Goal: Communication & Community: Answer question/provide support

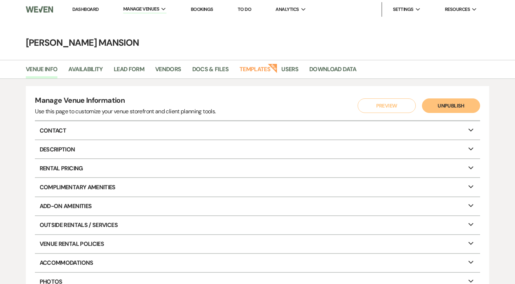
click at [85, 8] on link "Dashboard" at bounding box center [85, 9] width 26 height 6
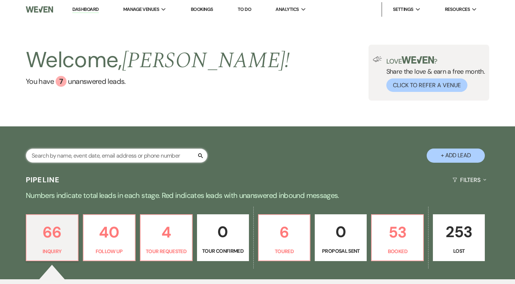
click at [89, 155] on input "text" at bounding box center [117, 156] width 182 height 14
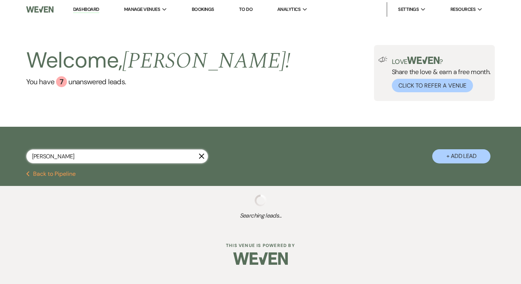
type input "[PERSON_NAME]"
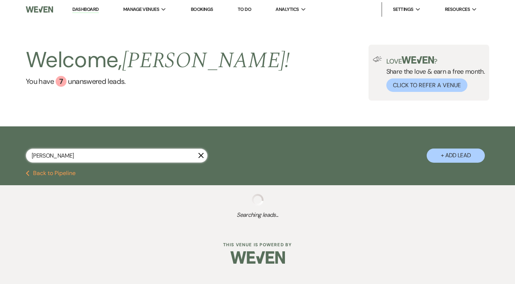
select select "8"
select select "4"
select select "9"
select select "8"
select select "6"
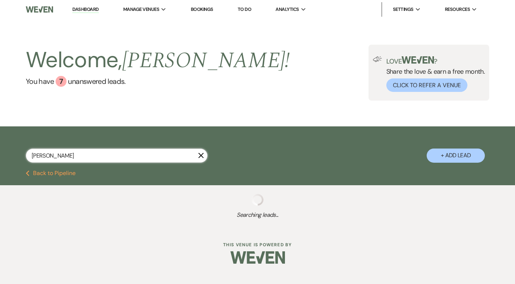
select select "8"
select select "5"
select select "8"
select select "4"
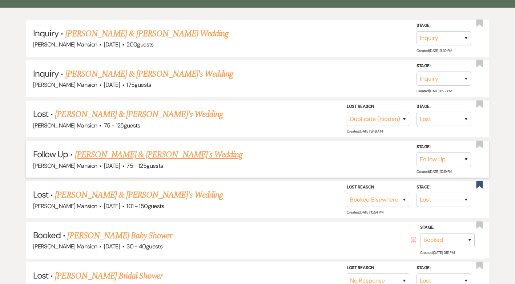
scroll to position [327, 0]
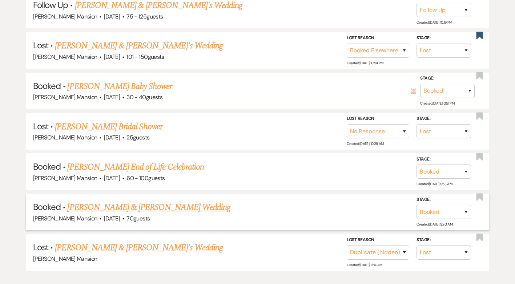
type input "[PERSON_NAME]"
click at [152, 208] on link "[PERSON_NAME] & [PERSON_NAME] Wedding" at bounding box center [148, 207] width 163 height 13
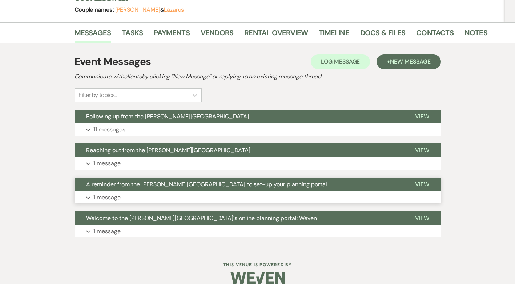
scroll to position [108, 0]
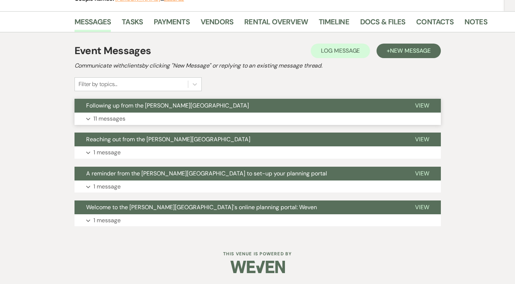
click at [94, 117] on p "11 messages" at bounding box center [109, 118] width 32 height 9
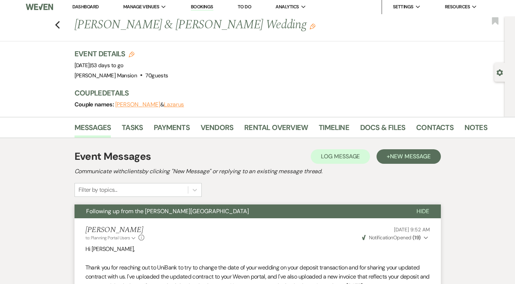
scroll to position [0, 0]
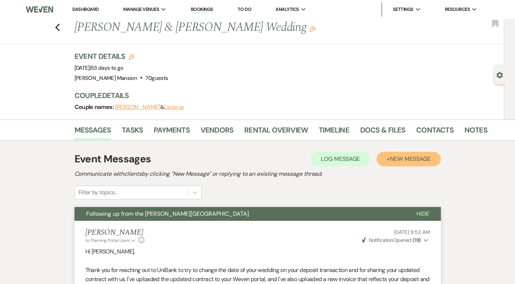
click at [400, 156] on span "New Message" at bounding box center [410, 159] width 40 height 8
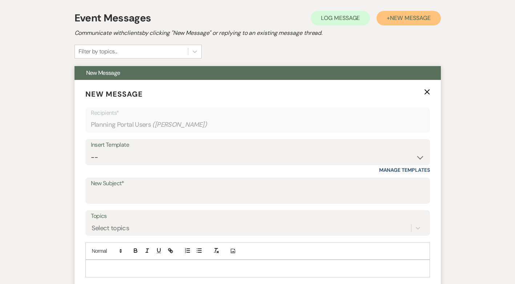
scroll to position [182, 0]
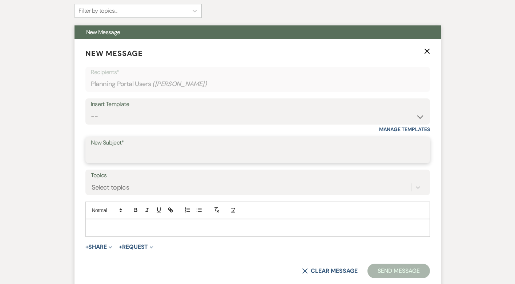
click at [120, 157] on input "New Subject*" at bounding box center [258, 155] width 334 height 14
type input "Dance floor"
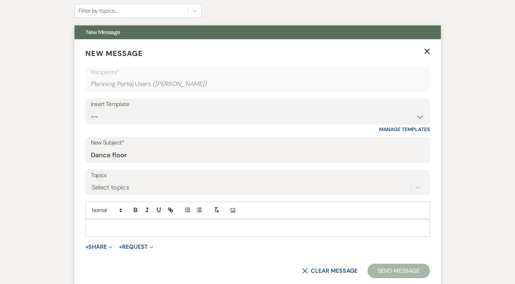
click at [121, 231] on p at bounding box center [257, 228] width 333 height 8
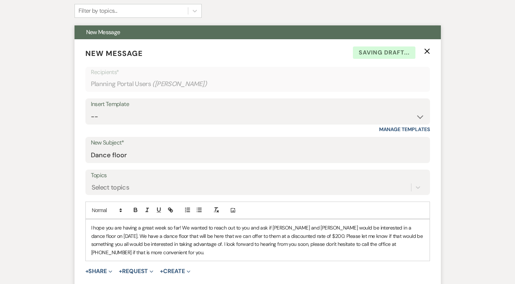
click at [92, 222] on div "I hope you are having a great week so far! We wanted to reach out to you and as…" at bounding box center [258, 240] width 344 height 41
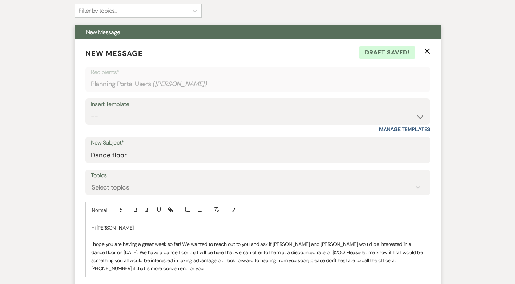
click at [180, 245] on span "﻿ I hope you are having a great week so far! We wanted to reach out to you and …" at bounding box center [257, 256] width 333 height 31
drag, startPoint x: 255, startPoint y: 245, endPoint x: 285, endPoint y: 246, distance: 30.2
click at [285, 246] on span "I hope you enjoyed your weekend! We wanted to reach out to you and ask if [PERS…" at bounding box center [256, 256] width 331 height 31
click at [386, 243] on span "I hope you enjoyed your weekend! We wanted to reach out to you and ask if you a…" at bounding box center [257, 256] width 332 height 31
click at [207, 252] on span "I hope you enjoyed your weekend! We wanted to reach out to you and ask if you a…" at bounding box center [257, 256] width 332 height 31
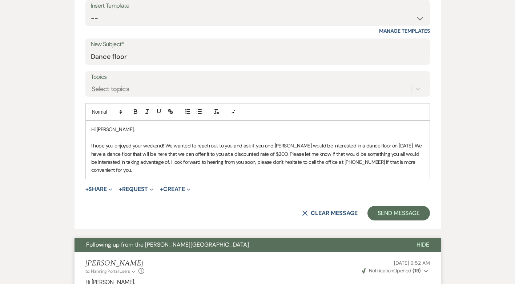
scroll to position [291, 0]
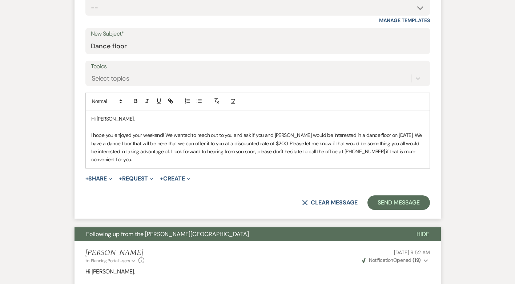
click at [149, 161] on p "I hope you enjoyed your weekend! We wanted to reach out to you and ask if you a…" at bounding box center [257, 147] width 333 height 33
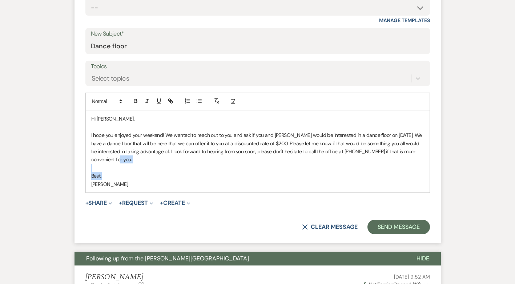
drag, startPoint x: 144, startPoint y: 160, endPoint x: 268, endPoint y: 174, distance: 125.2
click at [268, 174] on div "Hi [PERSON_NAME], I hope you enjoyed your weekend! We wanted to reach out to yo…" at bounding box center [258, 152] width 344 height 82
click at [265, 167] on p at bounding box center [257, 168] width 333 height 8
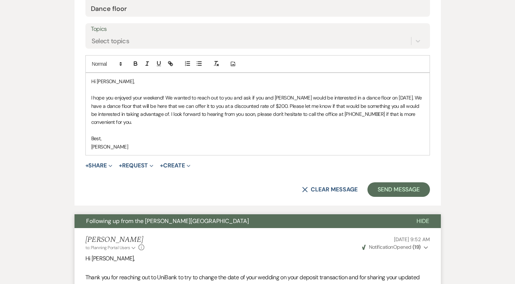
scroll to position [327, 0]
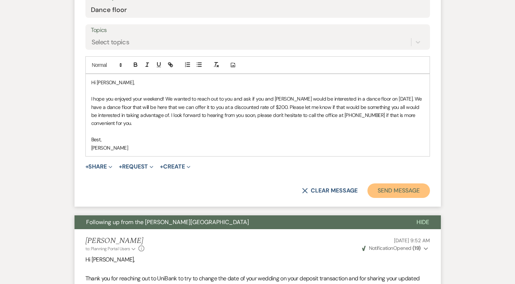
click at [397, 189] on button "Send Message" at bounding box center [399, 191] width 62 height 15
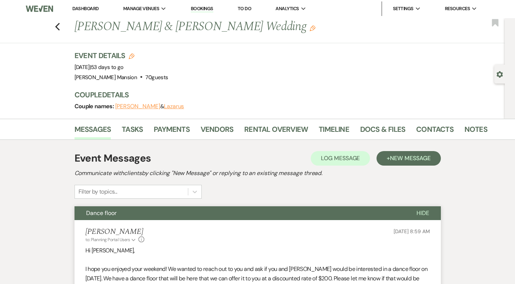
scroll to position [0, 0]
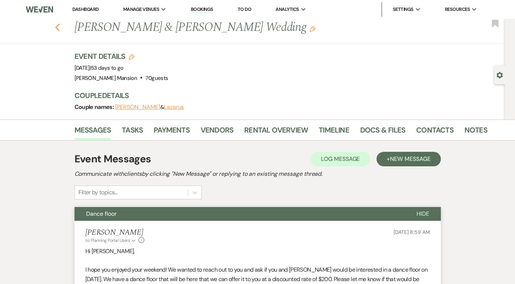
click at [60, 28] on icon "Previous" at bounding box center [57, 27] width 5 height 9
select select "8"
select select "4"
select select "9"
select select "8"
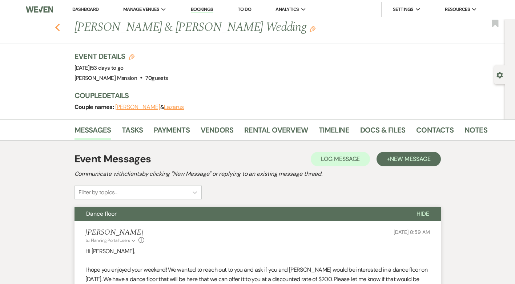
select select "6"
select select "8"
select select "5"
select select "8"
select select "4"
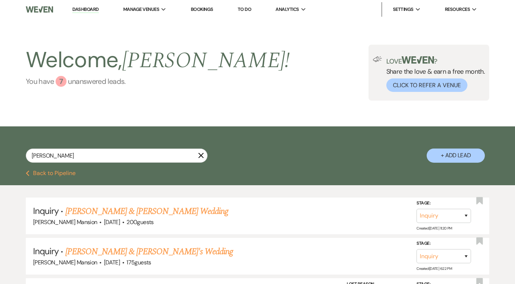
click at [60, 81] on div "7" at bounding box center [61, 81] width 11 height 11
click at [89, 8] on link "Dashboard" at bounding box center [85, 9] width 26 height 7
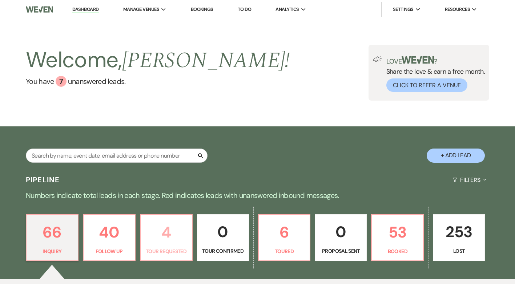
click at [158, 240] on p "4" at bounding box center [166, 232] width 43 height 24
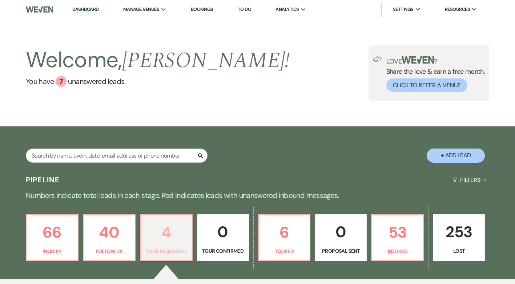
select select "2"
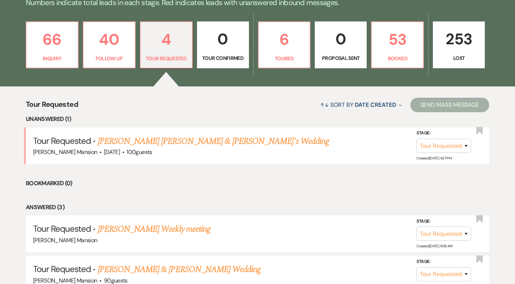
scroll to position [192, 0]
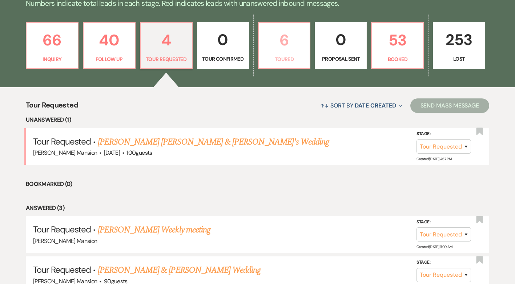
click at [290, 51] on p "6" at bounding box center [284, 40] width 43 height 24
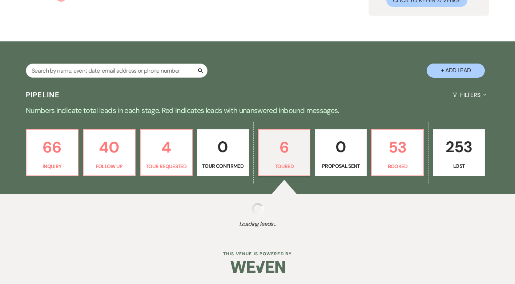
scroll to position [192, 0]
select select "5"
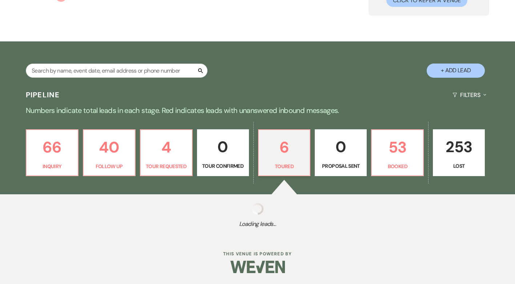
select select "5"
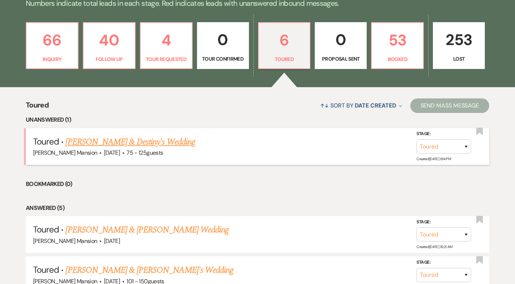
click at [124, 143] on link "[PERSON_NAME] & Destiny's Wedding" at bounding box center [130, 142] width 130 height 13
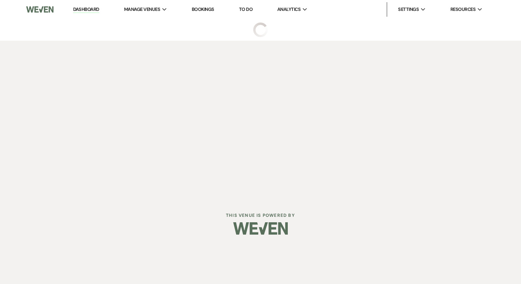
select select "5"
select select "3"
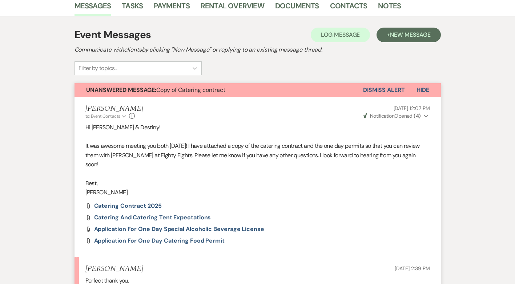
scroll to position [115, 0]
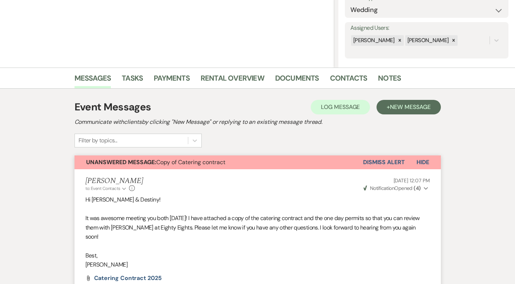
click at [380, 164] on button "Dismiss Alert" at bounding box center [384, 163] width 42 height 14
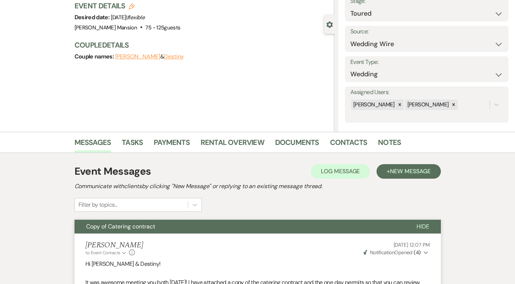
scroll to position [0, 0]
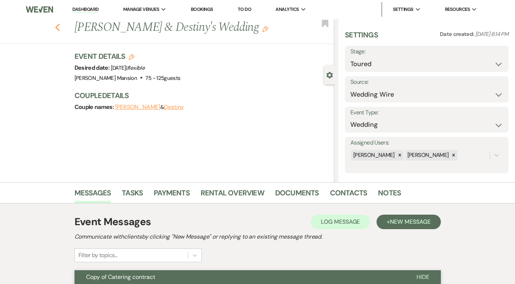
click at [60, 26] on use "button" at bounding box center [57, 28] width 5 height 8
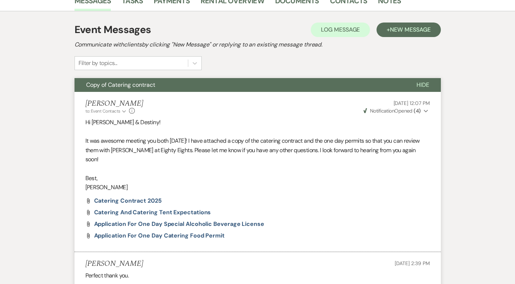
select select "5"
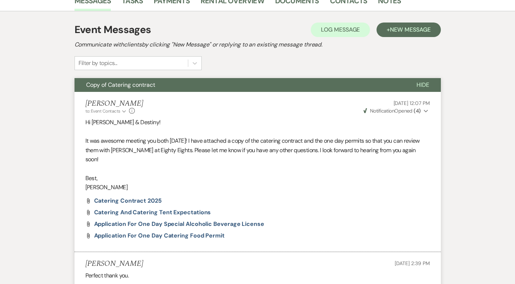
select select "5"
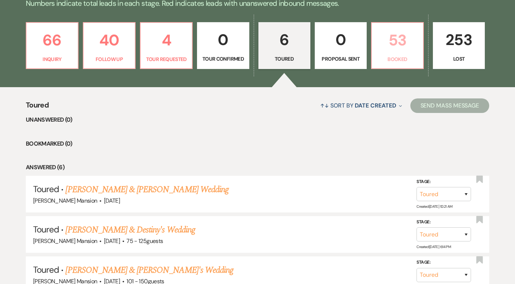
click at [397, 47] on p "53" at bounding box center [397, 40] width 43 height 24
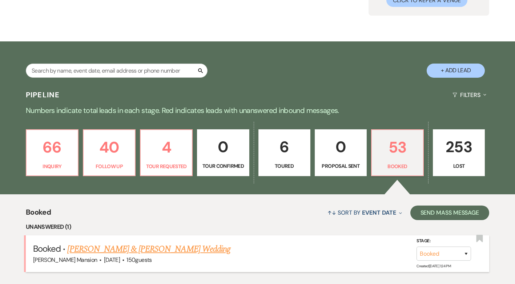
scroll to position [192, 0]
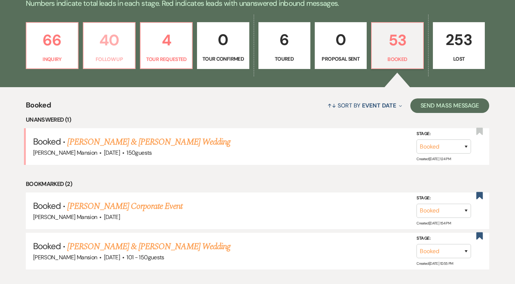
click at [124, 47] on p "40" at bounding box center [109, 40] width 43 height 24
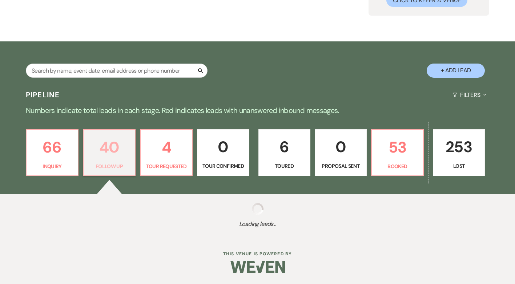
select select "9"
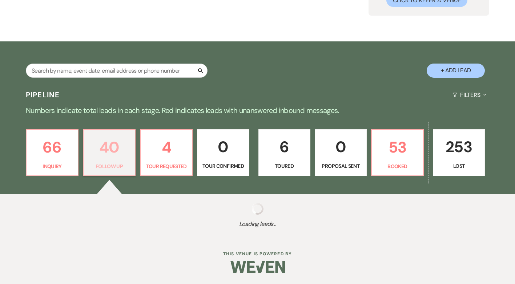
select select "9"
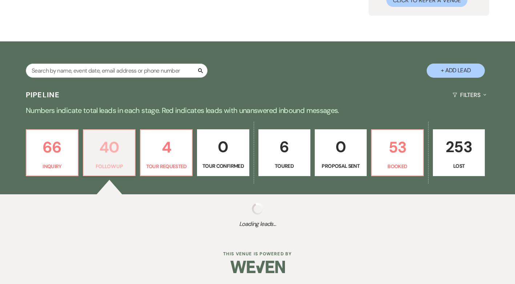
select select "9"
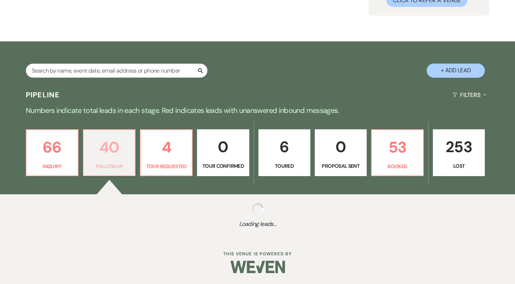
select select "9"
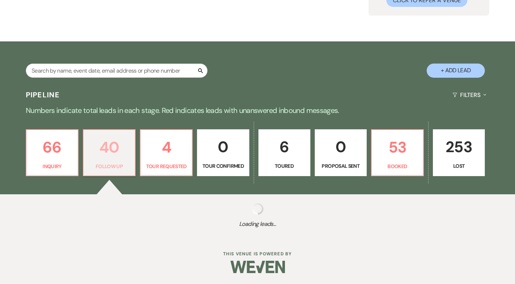
select select "9"
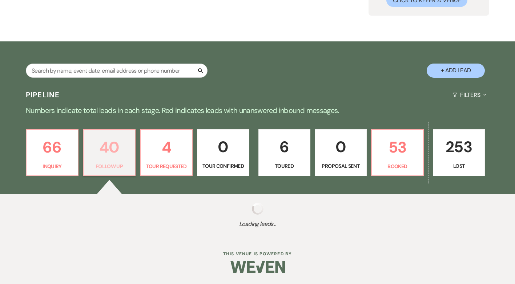
select select "9"
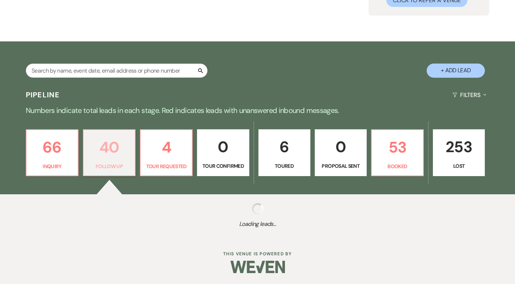
select select "9"
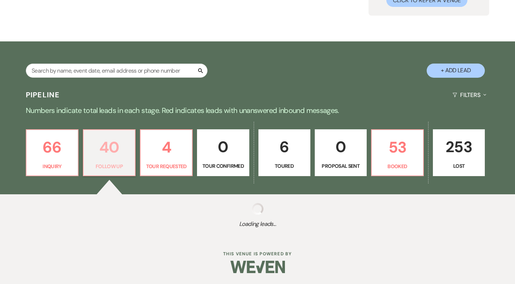
select select "9"
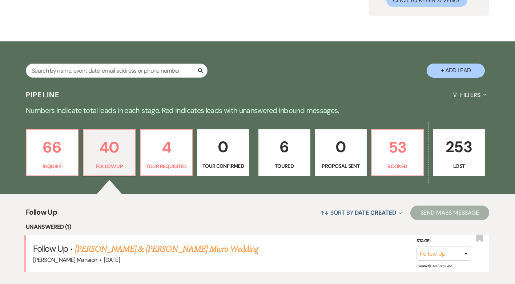
scroll to position [192, 0]
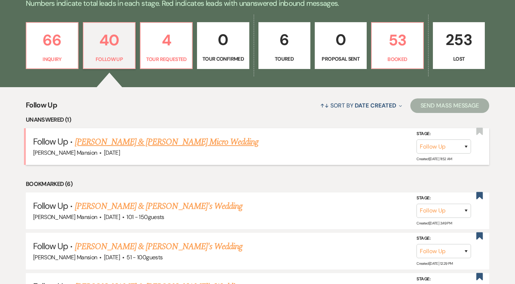
click at [140, 141] on link "[PERSON_NAME] & [PERSON_NAME] Micro Wedding" at bounding box center [167, 142] width 184 height 13
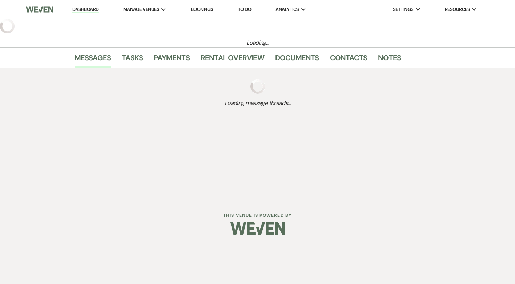
select select "9"
select select "5"
select select "16"
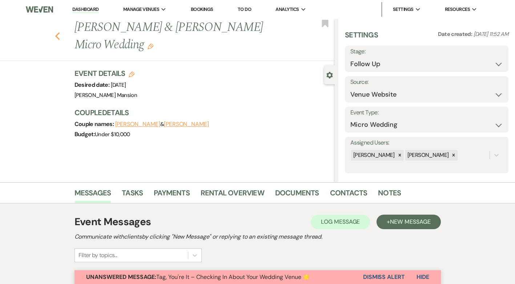
click at [60, 39] on use "button" at bounding box center [57, 36] width 5 height 8
select select "9"
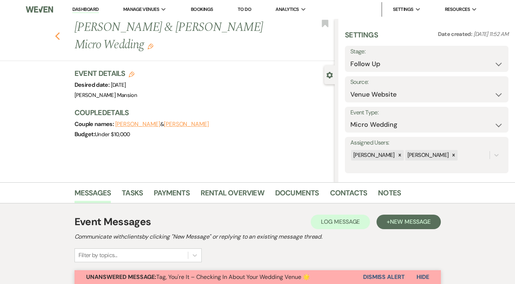
select select "9"
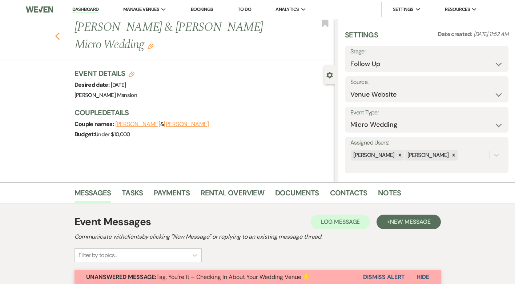
select select "9"
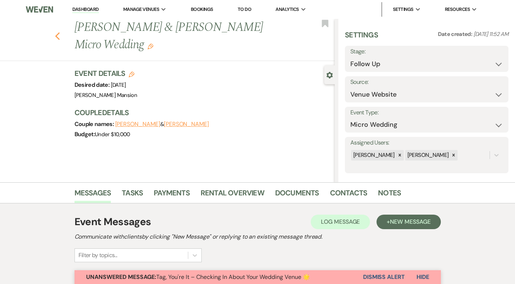
select select "9"
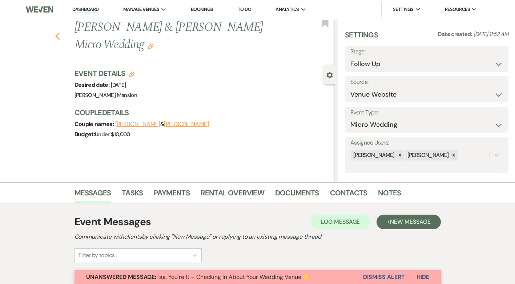
select select "9"
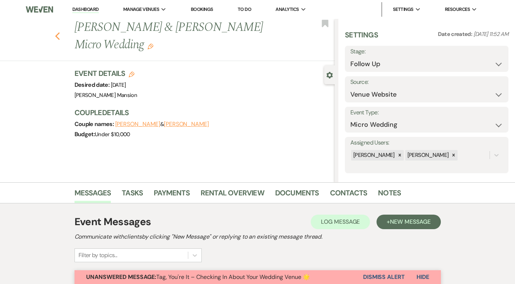
select select "9"
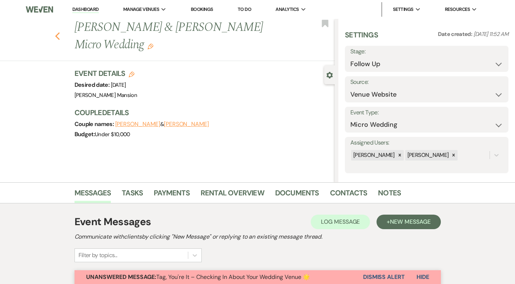
select select "9"
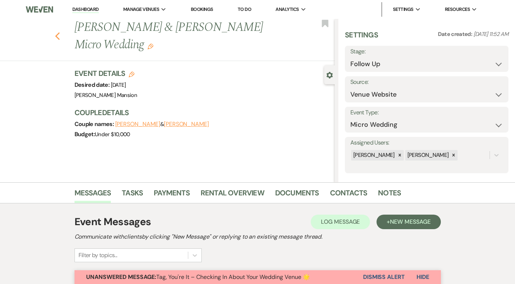
select select "9"
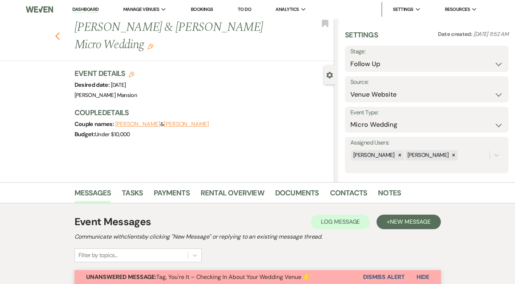
select select "9"
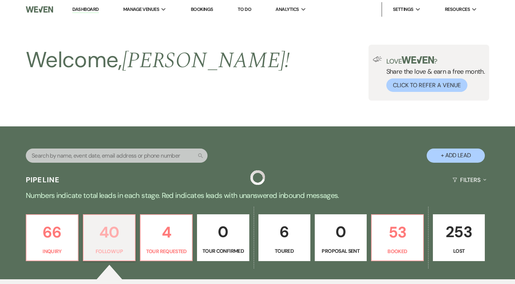
scroll to position [192, 0]
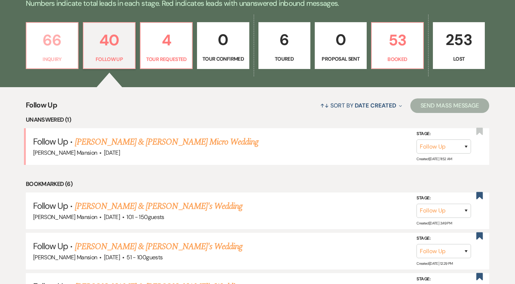
click at [56, 39] on p "66" at bounding box center [52, 40] width 43 height 24
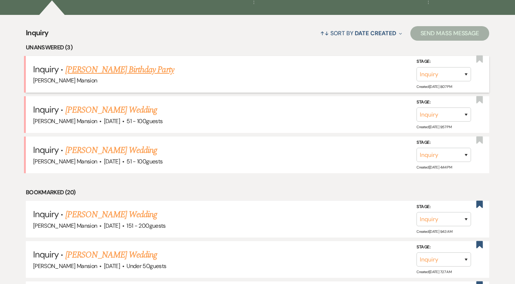
scroll to position [265, 0]
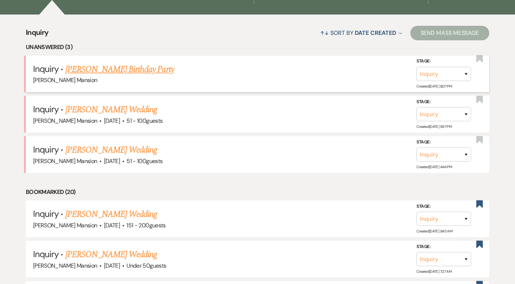
click at [101, 68] on link "[PERSON_NAME] Birthday Party" at bounding box center [119, 69] width 109 height 13
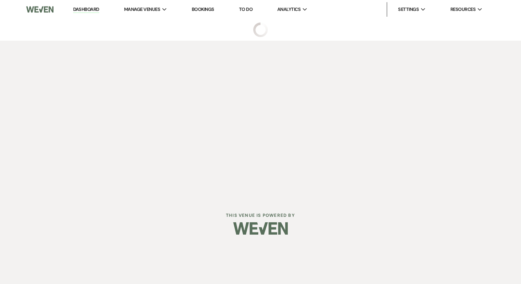
select select "5"
select select "4"
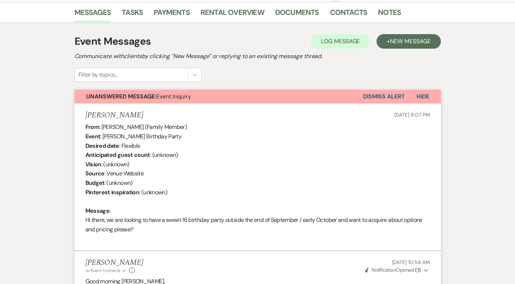
scroll to position [146, 0]
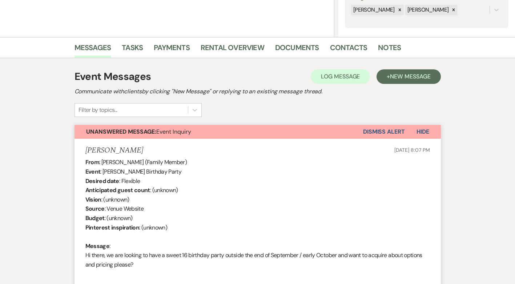
click at [383, 130] on button "Dismiss Alert" at bounding box center [384, 132] width 42 height 14
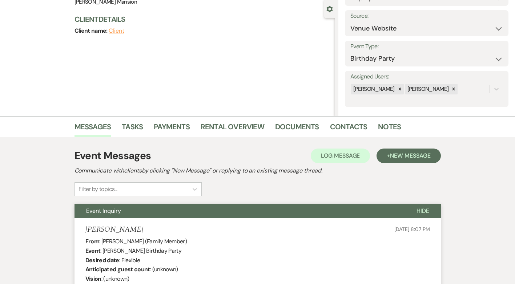
scroll to position [0, 0]
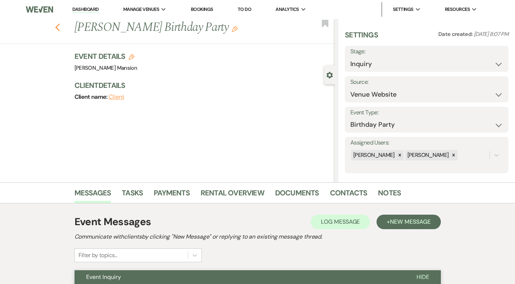
click at [60, 24] on icon "Previous" at bounding box center [57, 27] width 5 height 9
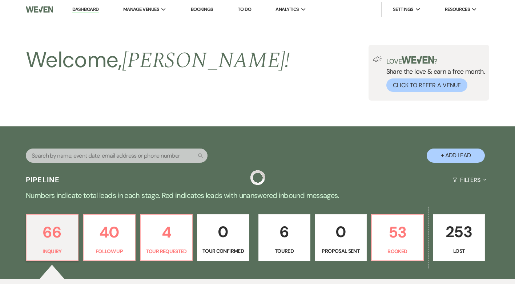
scroll to position [265, 0]
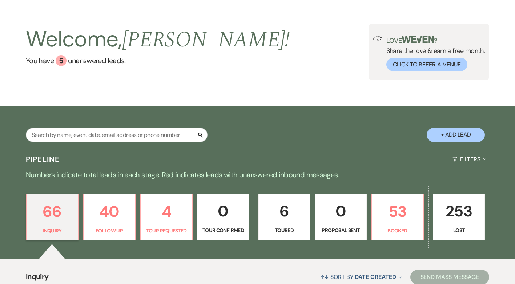
scroll to position [0, 0]
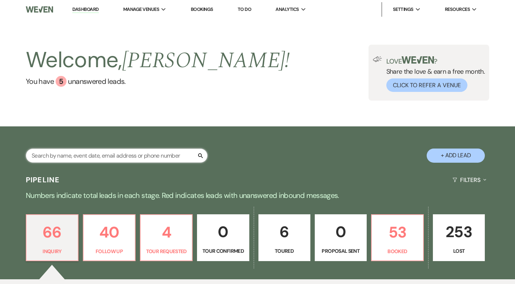
click at [114, 154] on input "text" at bounding box center [117, 156] width 182 height 14
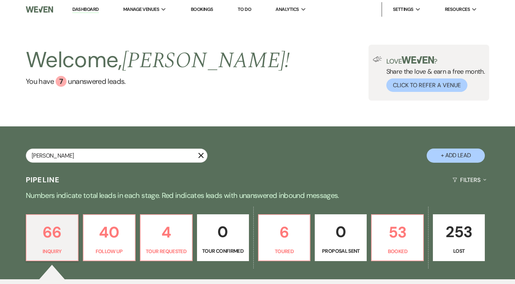
type input "sherry"
select select "8"
select select "2"
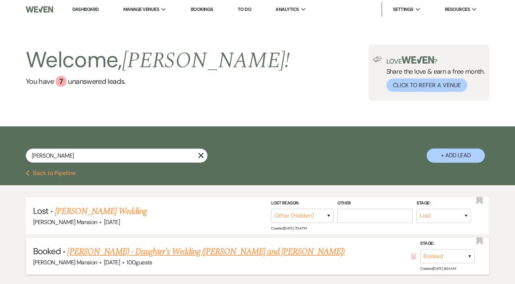
click at [178, 250] on link "[PERSON_NAME] - Daughter's Wedding ([PERSON_NAME] and [PERSON_NAME])" at bounding box center [206, 252] width 278 height 13
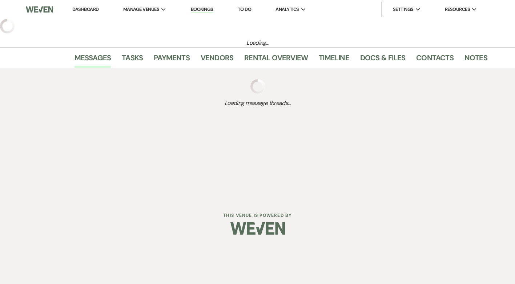
select select "5"
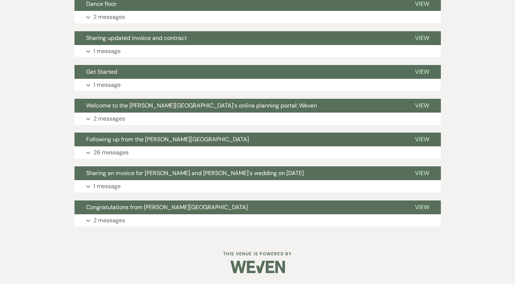
scroll to position [196, 0]
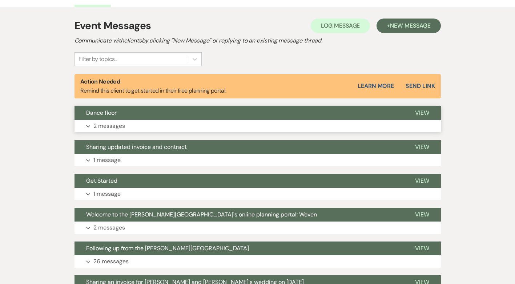
click at [103, 125] on p "2 messages" at bounding box center [109, 125] width 32 height 9
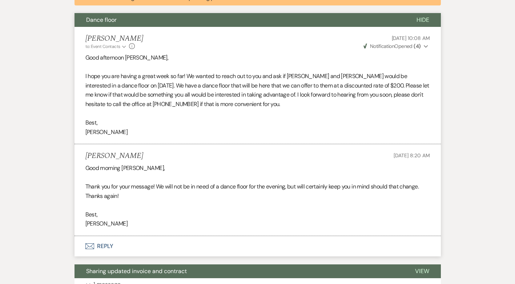
scroll to position [306, 0]
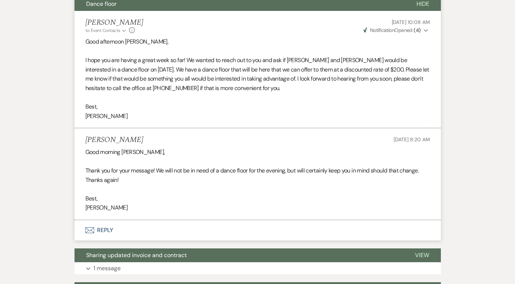
click at [103, 229] on button "Envelope Reply" at bounding box center [258, 230] width 367 height 20
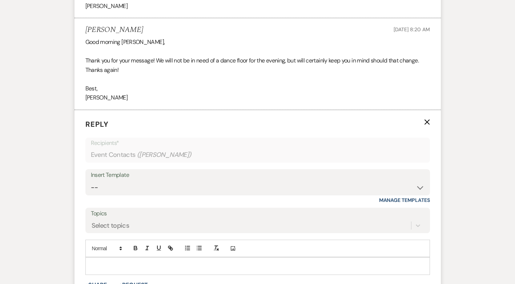
scroll to position [459, 0]
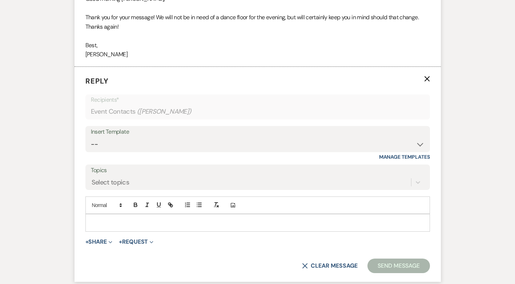
click at [111, 224] on p at bounding box center [257, 223] width 333 height 8
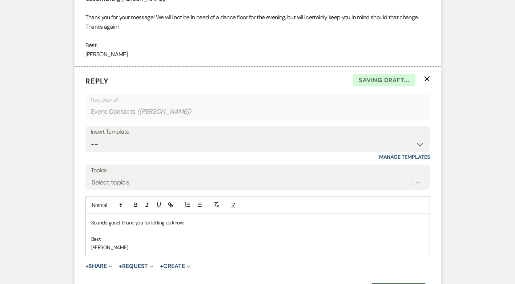
click at [89, 216] on div "Sounds good, thank you for letting us know. Best, Vanessa" at bounding box center [258, 235] width 344 height 41
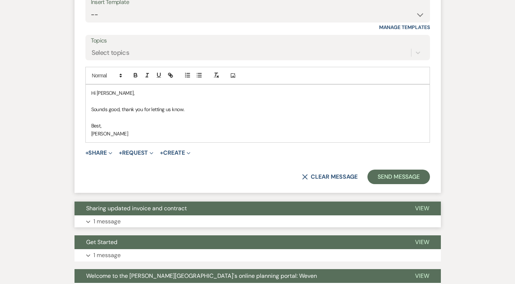
scroll to position [605, 0]
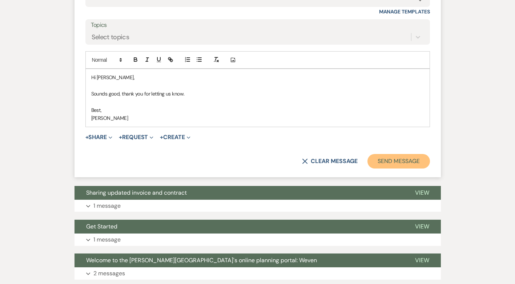
click at [406, 156] on button "Send Message" at bounding box center [399, 161] width 62 height 15
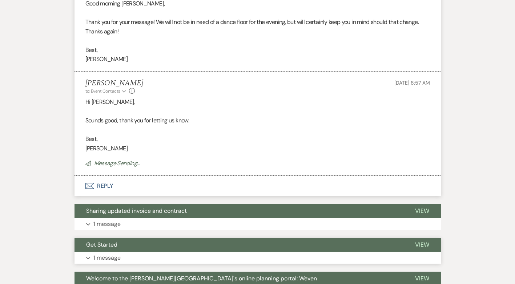
scroll to position [300, 0]
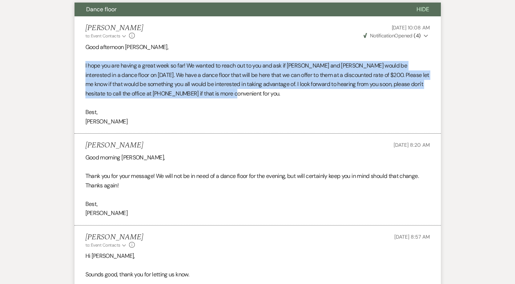
drag, startPoint x: 221, startPoint y: 97, endPoint x: 84, endPoint y: 66, distance: 140.7
click at [84, 66] on li "Vanessa Hill to: Event Contacts Expand Info Aug 13, 2025, 10:08 AM Weven Check …" at bounding box center [258, 74] width 367 height 117
drag, startPoint x: 84, startPoint y: 66, endPoint x: 132, endPoint y: 77, distance: 49.2
copy p "I hope you are having a great week so far! We wanted to reach out to you and as…"
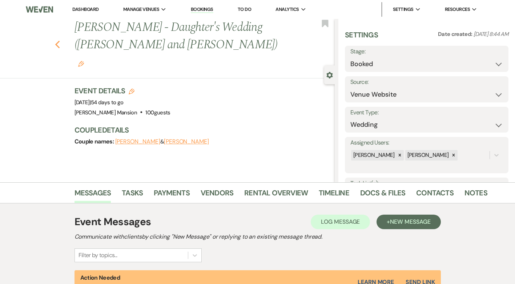
click at [59, 40] on icon "Previous" at bounding box center [57, 44] width 5 height 9
select select "8"
select select "2"
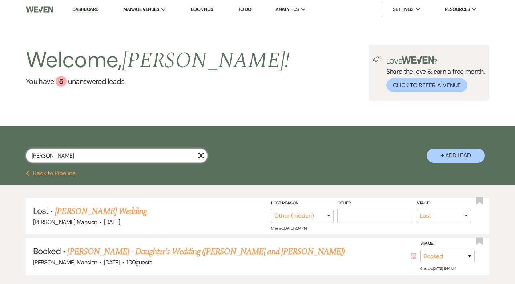
click at [203, 151] on input "sherry" at bounding box center [117, 156] width 182 height 14
click at [202, 153] on icon "X" at bounding box center [201, 156] width 6 height 6
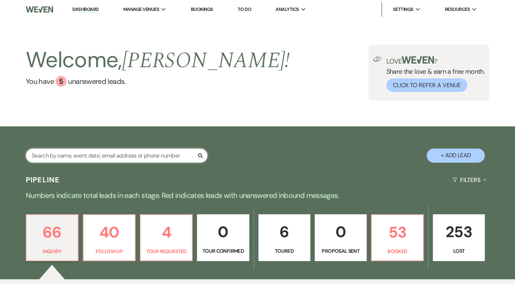
click at [87, 158] on input "text" at bounding box center [117, 156] width 182 height 14
type input "maria"
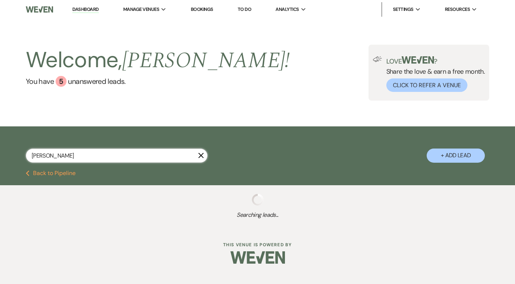
select select "8"
select select "5"
select select "8"
select select "5"
select select "8"
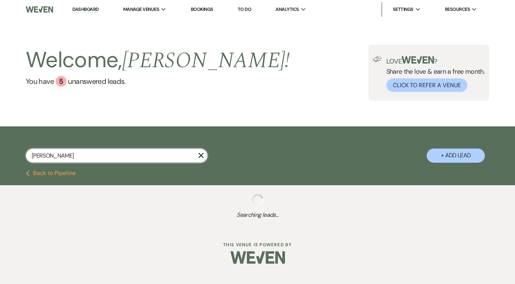
select select "2"
select select "8"
select select "5"
select select "8"
select select "5"
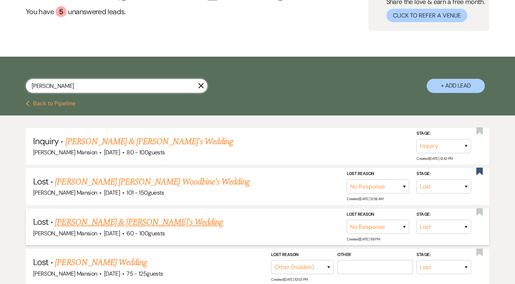
scroll to position [73, 0]
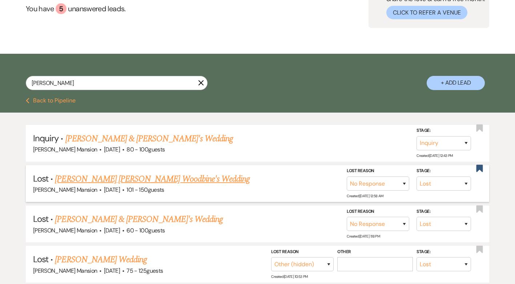
click at [150, 179] on link "Maria Jose Hernandez Woodbine's Wedding" at bounding box center [152, 179] width 195 height 13
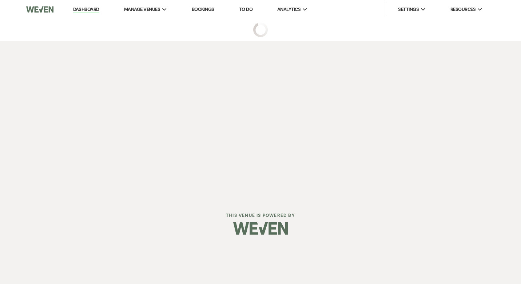
select select "8"
select select "5"
select select "2"
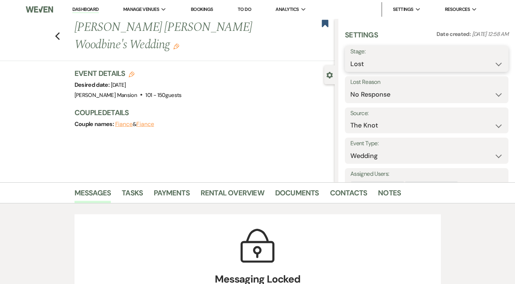
click at [490, 63] on select "Inquiry Follow Up Tour Requested Tour Confirmed Toured Proposal Sent Booked Lost" at bounding box center [427, 64] width 153 height 14
select select "1"
click at [351, 57] on select "Inquiry Follow Up Tour Requested Tour Confirmed Toured Proposal Sent Booked Lost" at bounding box center [427, 64] width 153 height 14
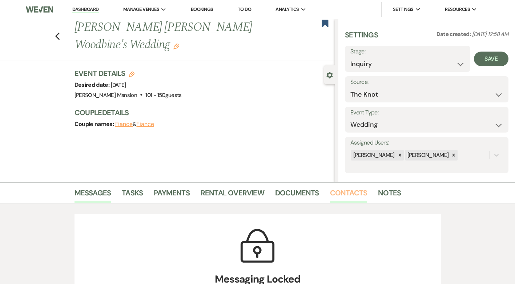
click at [344, 192] on link "Contacts" at bounding box center [348, 195] width 37 height 16
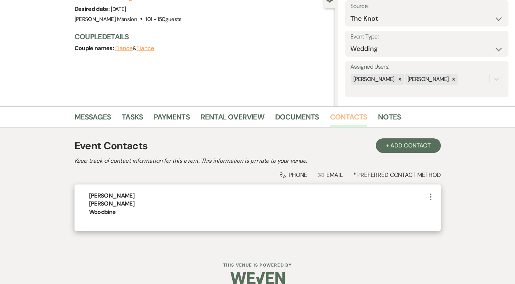
scroll to position [79, 0]
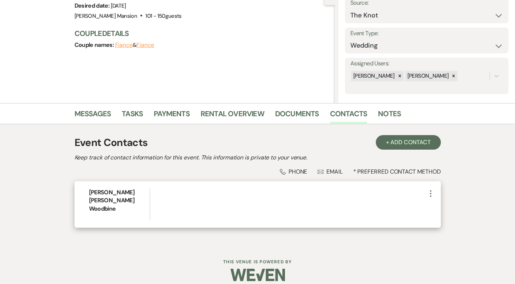
click at [432, 192] on icon "More" at bounding box center [431, 194] width 9 height 9
click at [446, 207] on button "Pencil Edit" at bounding box center [448, 208] width 43 height 12
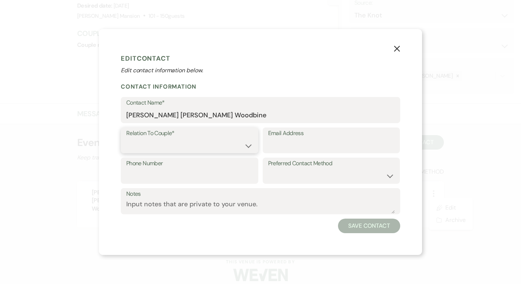
click at [237, 144] on select "Couple Planner Parent of Couple Family Member Friend Other" at bounding box center [189, 146] width 127 height 14
select select "1"
click at [126, 139] on select "Couple Planner Parent of Couple Family Member Friend Other" at bounding box center [189, 146] width 127 height 14
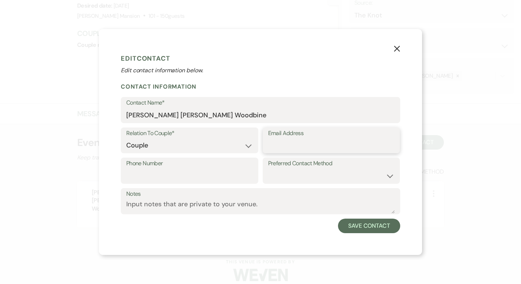
click at [294, 144] on input "Email Address" at bounding box center [331, 146] width 127 height 14
paste input "mariajosehw@gmail.com"
type input "mariajosehw@gmail.com"
click at [390, 180] on select "Email Phone Text" at bounding box center [331, 176] width 127 height 14
select select "email"
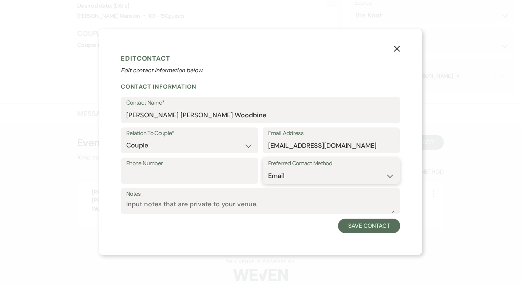
click at [268, 169] on select "Email Phone Text" at bounding box center [331, 176] width 127 height 14
click at [360, 225] on button "Save Contact" at bounding box center [369, 226] width 62 height 15
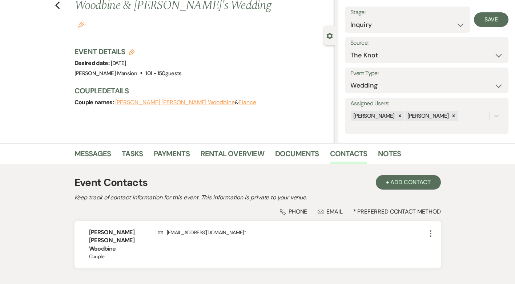
scroll to position [0, 0]
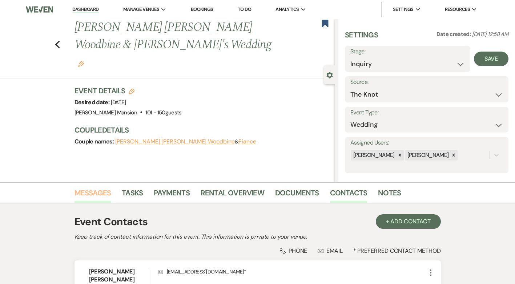
click at [99, 194] on link "Messages" at bounding box center [93, 195] width 37 height 16
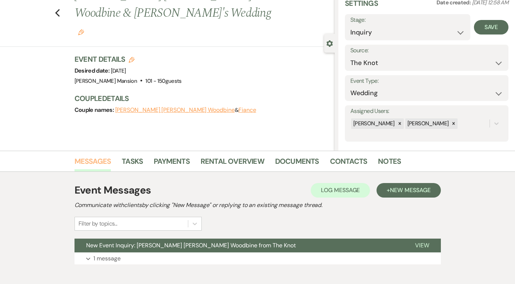
scroll to position [70, 0]
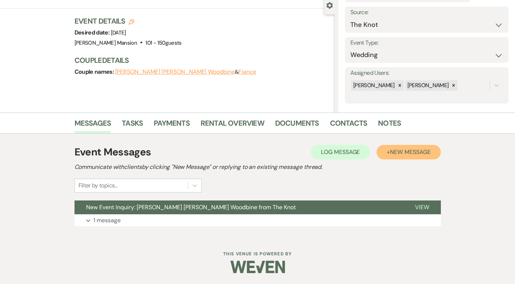
click at [405, 152] on span "New Message" at bounding box center [410, 152] width 40 height 8
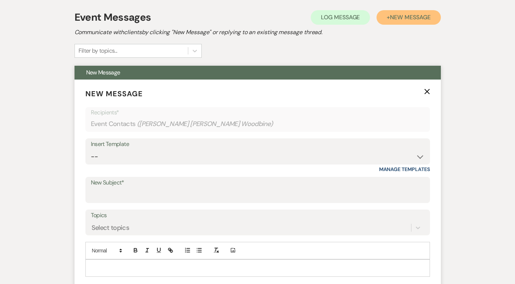
scroll to position [288, 0]
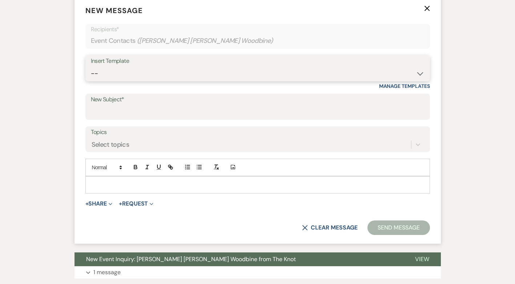
click at [422, 77] on select "-- Initial Inquiry Response Tour Request Response Follow Up Contract (Pre-Booke…" at bounding box center [258, 74] width 334 height 14
select select "4818"
click at [91, 67] on select "-- Initial Inquiry Response Tour Request Response Follow Up Contract (Pre-Booke…" at bounding box center [258, 74] width 334 height 14
type input "Congratulations from The Asa Waters Mansion"
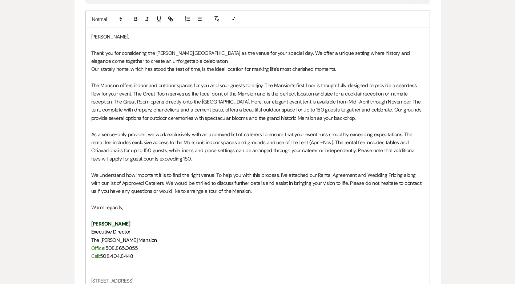
scroll to position [628, 0]
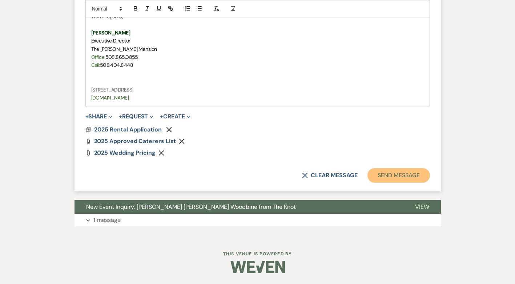
click at [396, 177] on button "Send Message" at bounding box center [399, 175] width 62 height 15
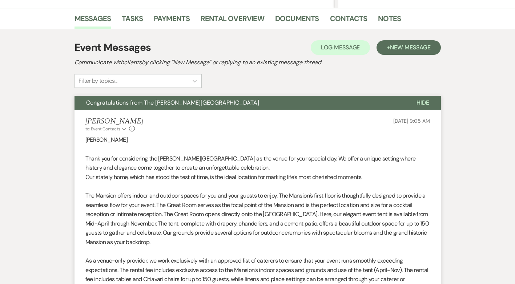
scroll to position [0, 0]
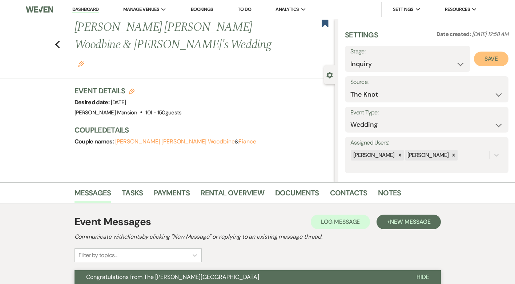
click at [487, 64] on button "Save" at bounding box center [491, 59] width 35 height 15
drag, startPoint x: 91, startPoint y: 8, endPoint x: 155, endPoint y: 0, distance: 64.8
click at [91, 8] on link "Dashboard" at bounding box center [85, 9] width 26 height 7
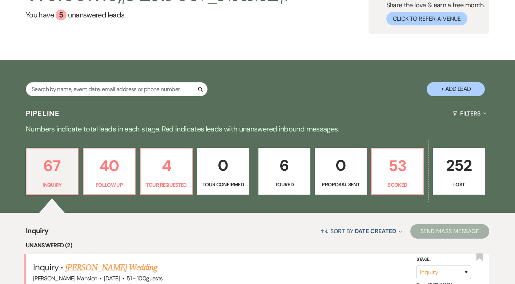
scroll to position [73, 0]
